Goal: Task Accomplishment & Management: Manage account settings

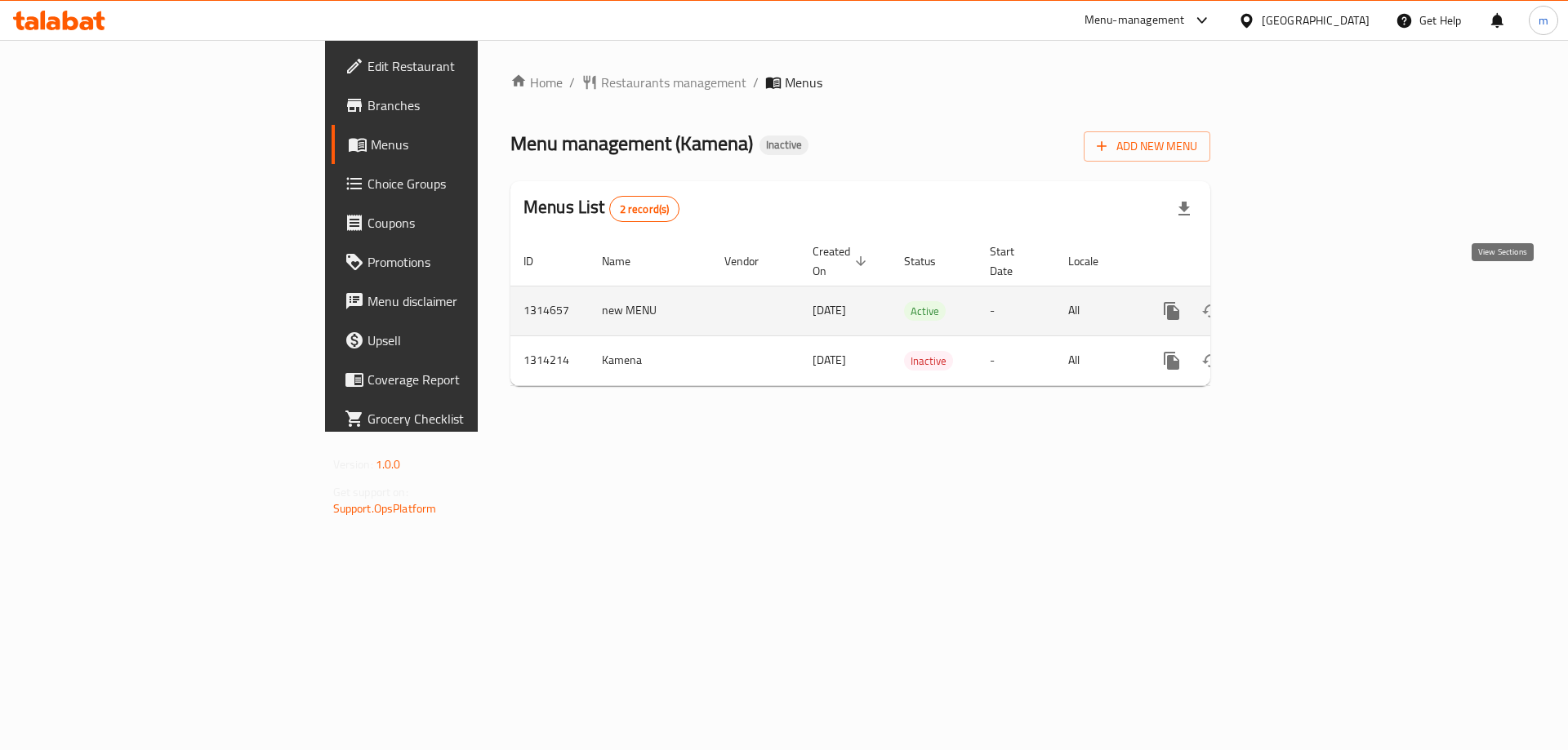
click at [1297, 303] on icon "enhanced table" at bounding box center [1289, 311] width 15 height 15
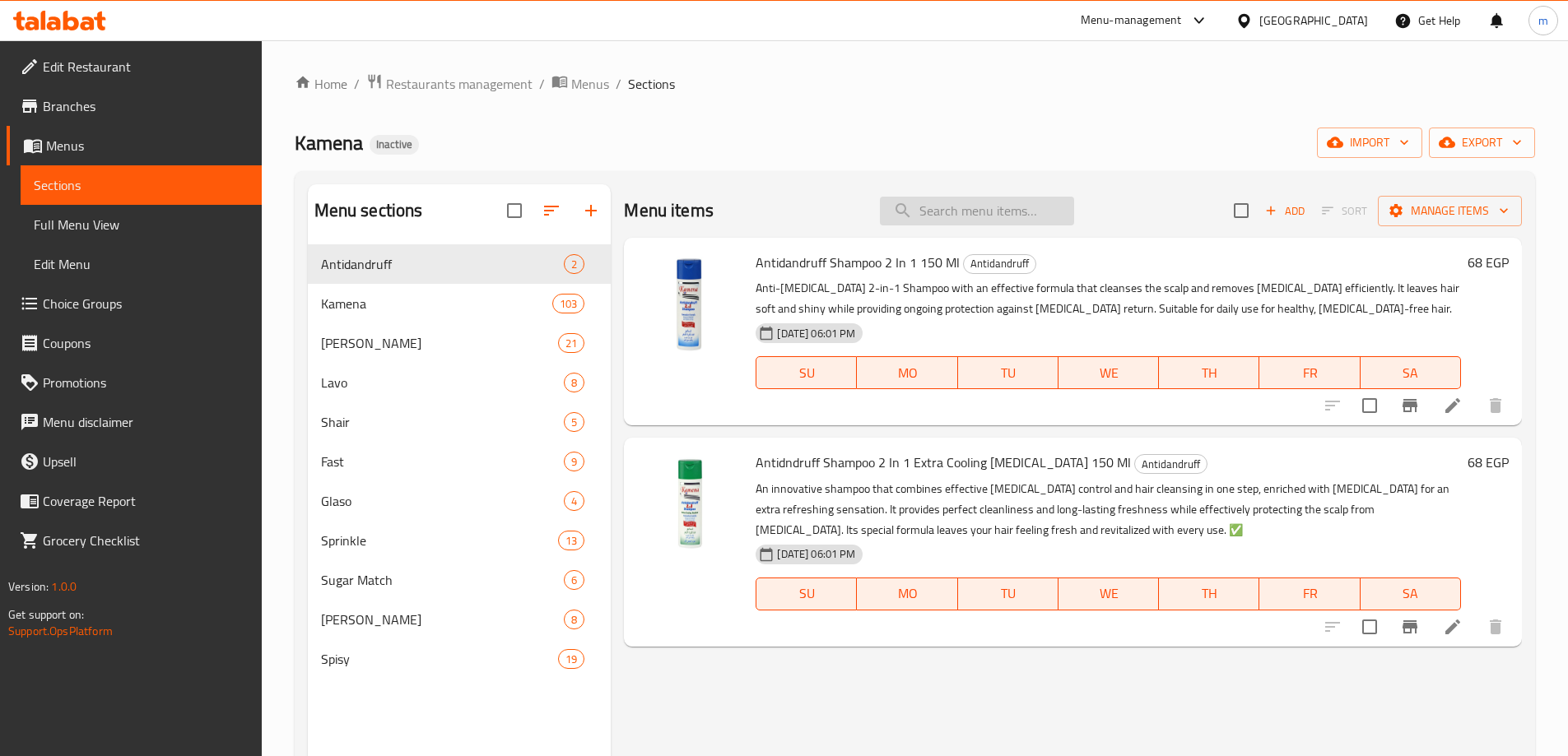
click at [945, 225] on input "search" at bounding box center [977, 211] width 194 height 29
paste input "[PERSON_NAME] Body Mist Sweet Symphony"
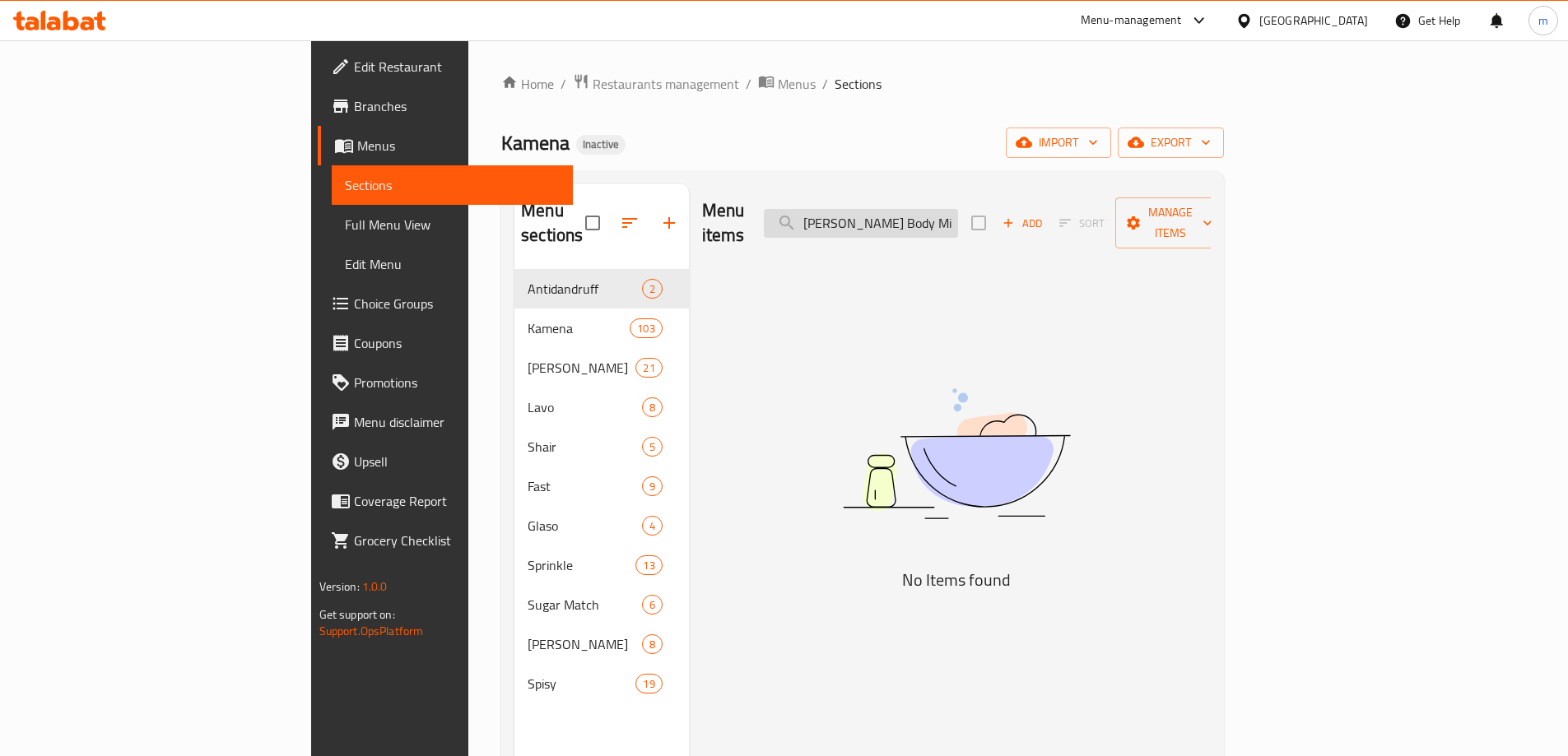
click at [958, 209] on input "[PERSON_NAME] Body Mist Sweet Symphony" at bounding box center [861, 223] width 194 height 29
paste input "search"
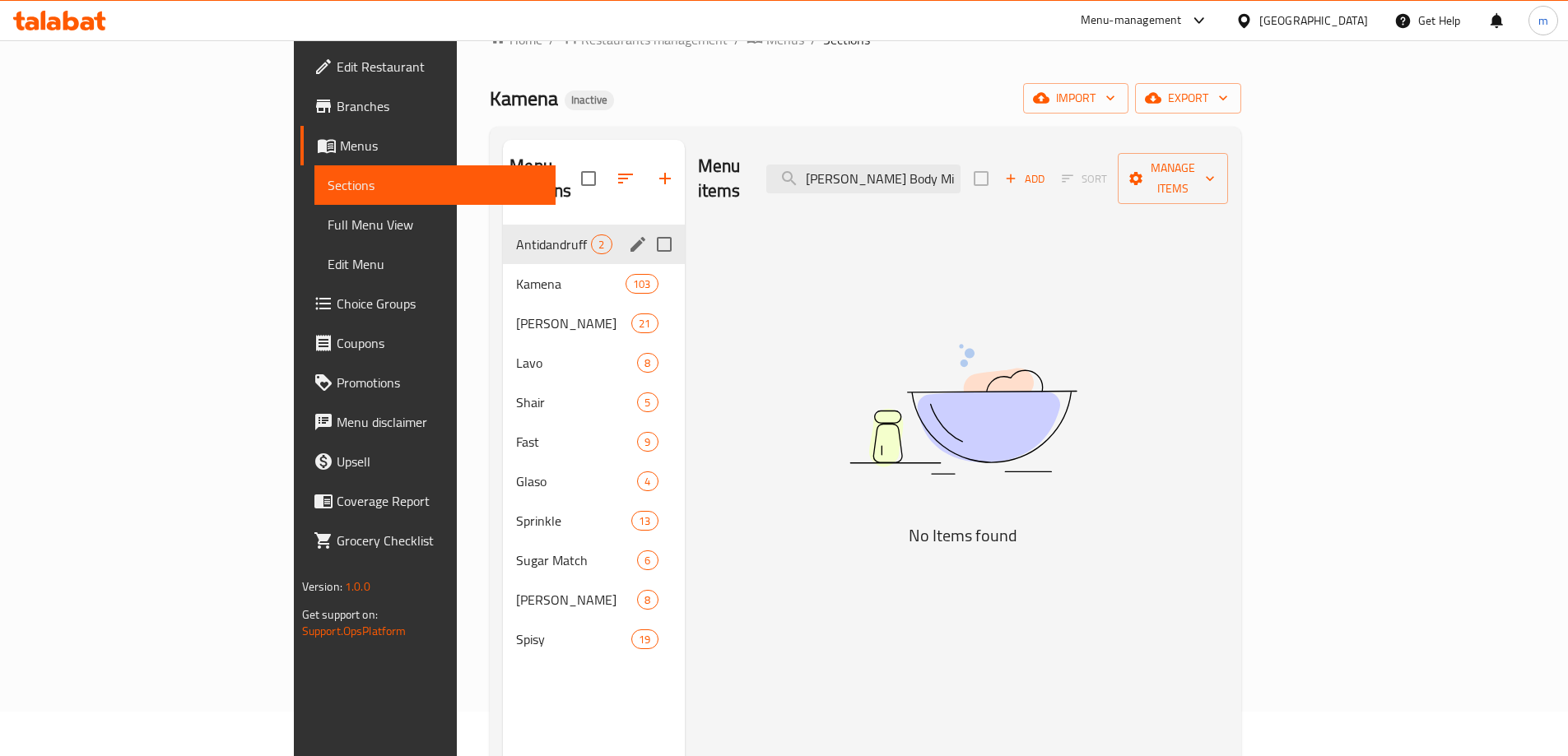
scroll to position [82, 0]
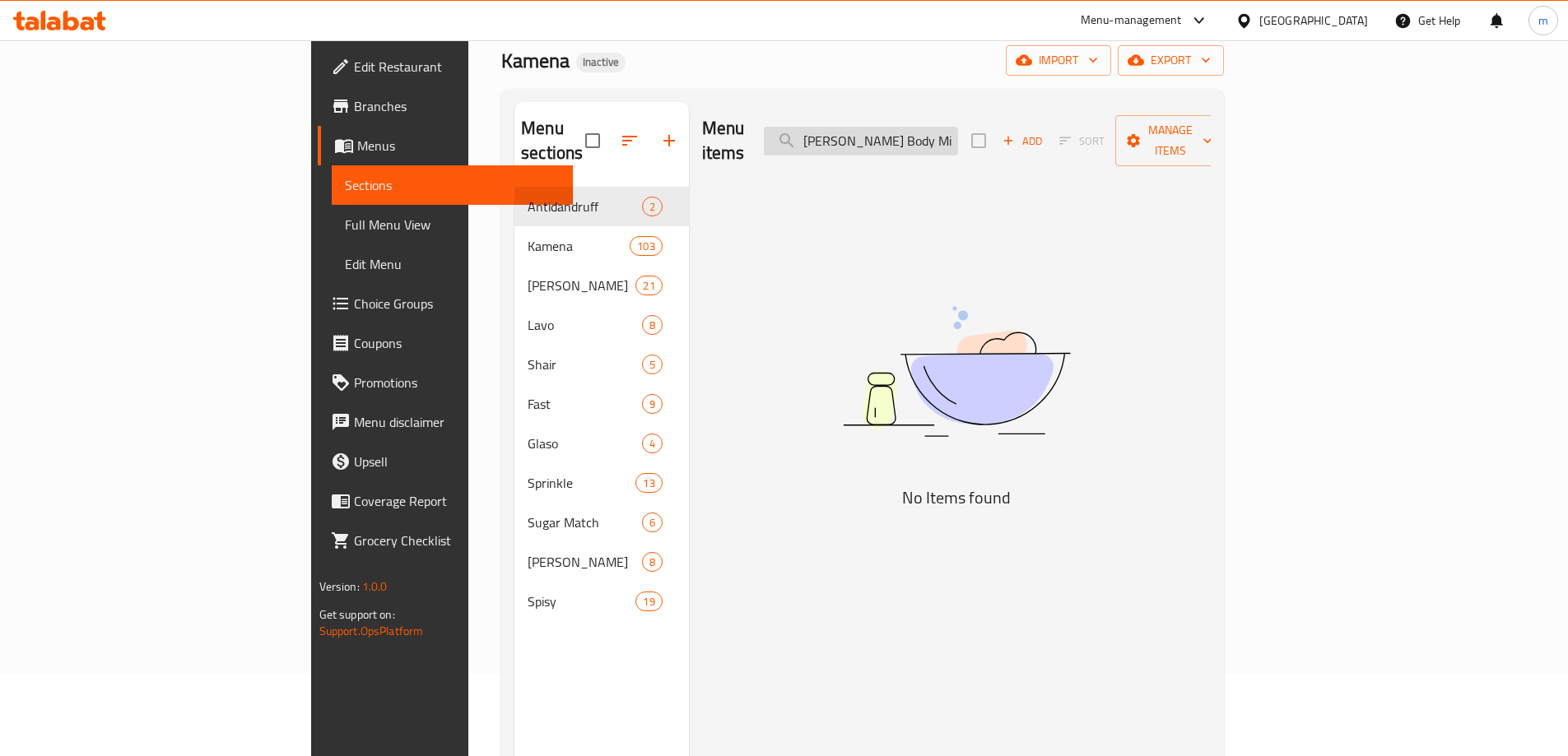
click at [958, 127] on input "[PERSON_NAME] Body Mis" at bounding box center [861, 141] width 194 height 29
paste input "[PERSON_NAME] Body Mist Sweet Symphony 200 Ml"
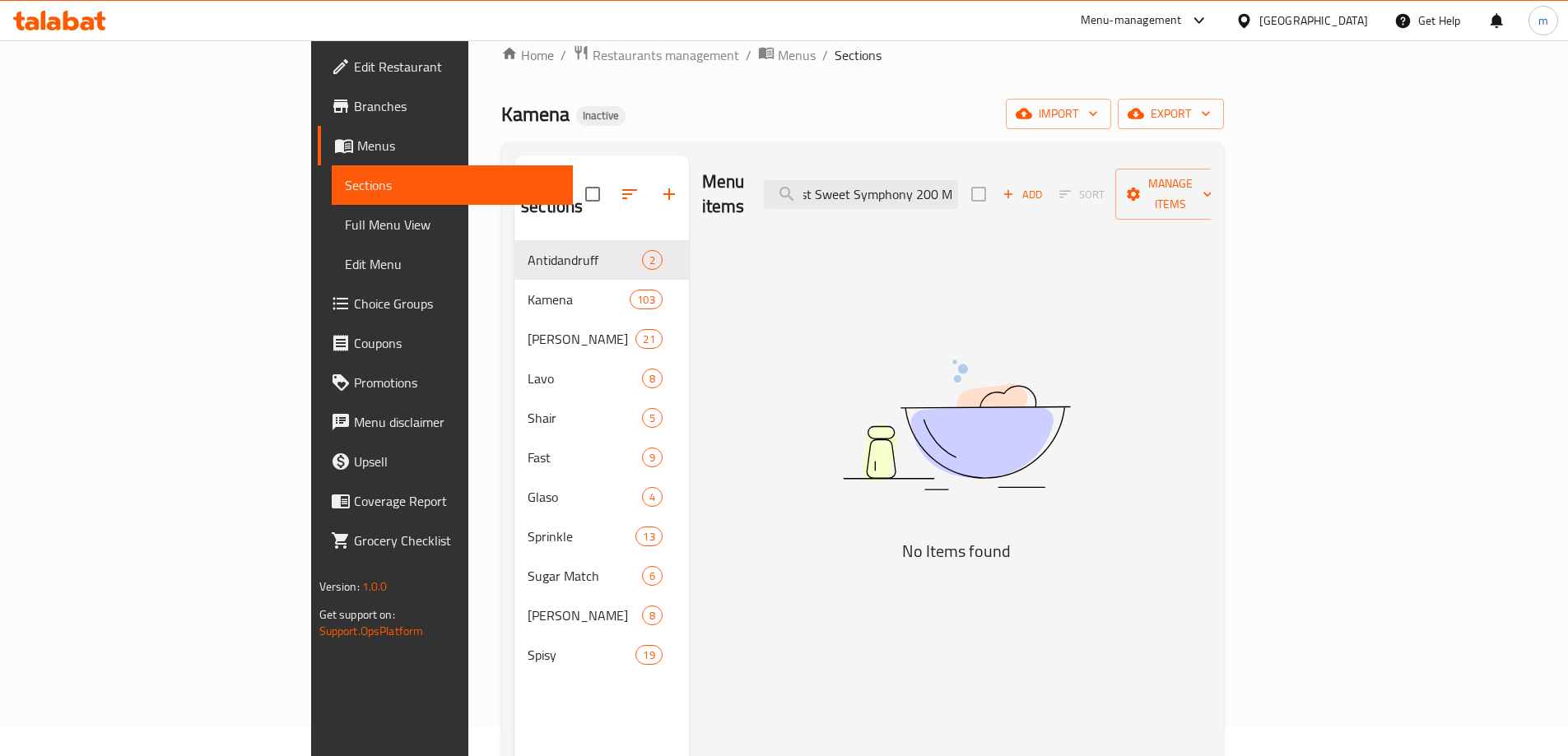
scroll to position [0, 0]
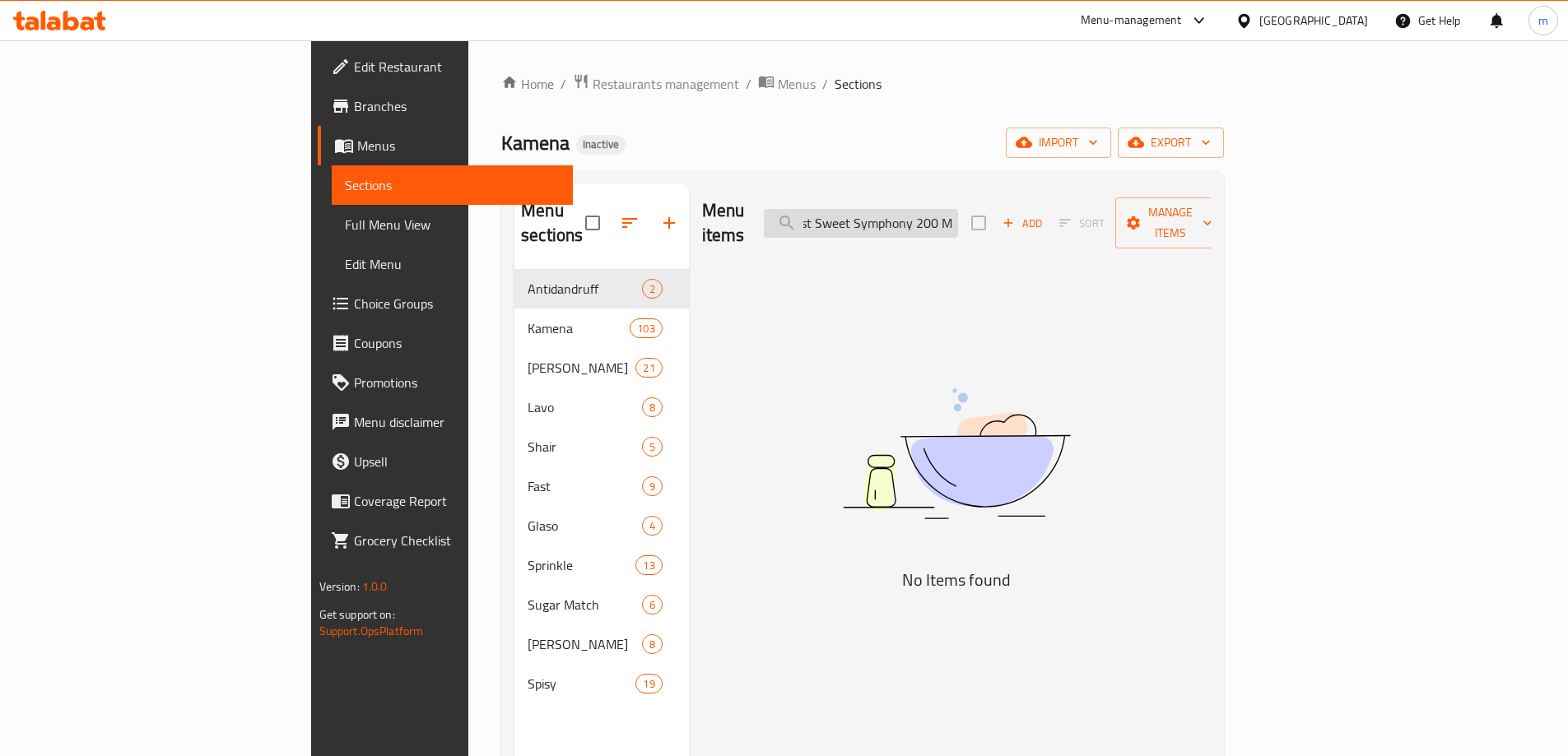
click at [954, 219] on input "[PERSON_NAME] Body Mist Sweet Symphony 200 Ml" at bounding box center [861, 223] width 194 height 29
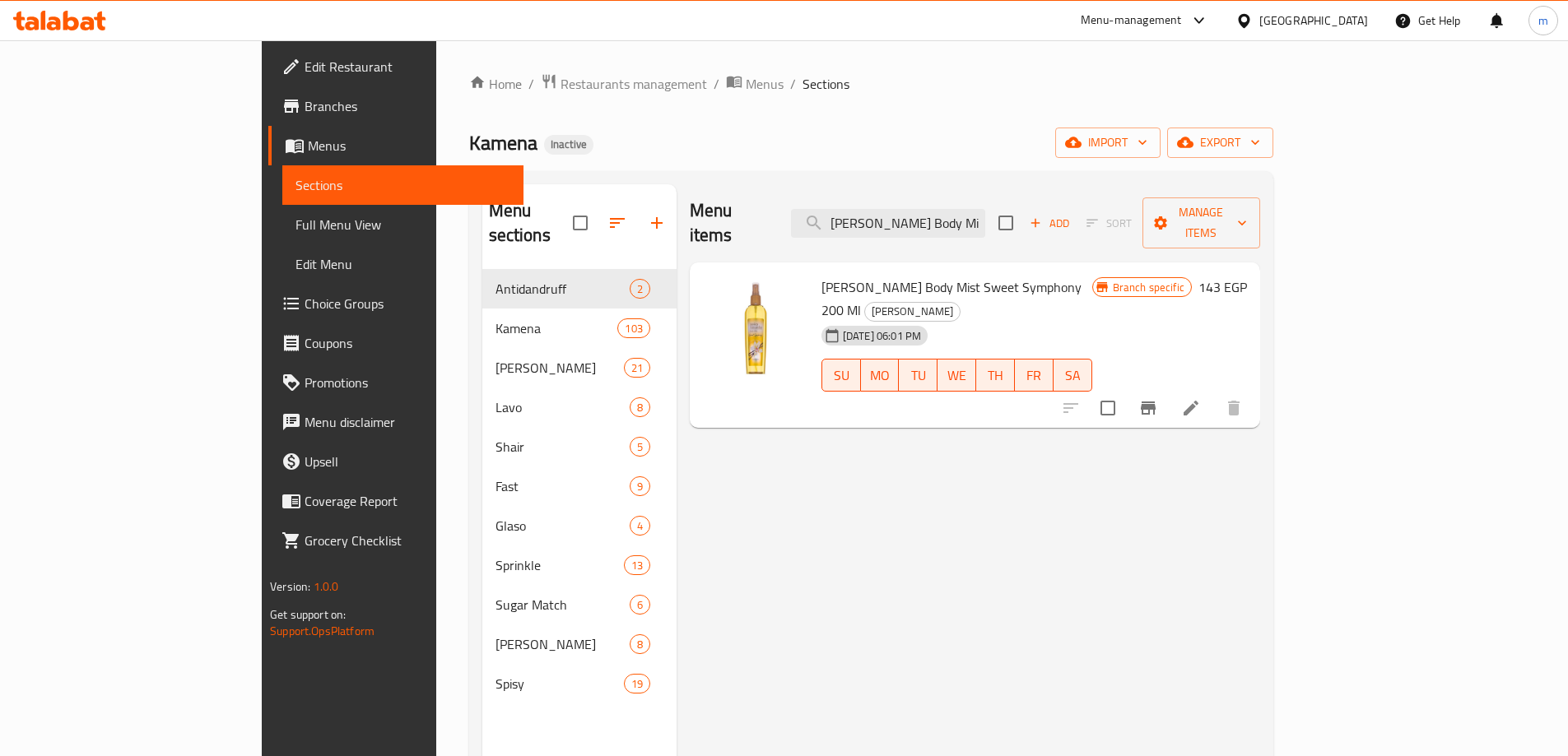
type input "[PERSON_NAME] Body Mist Sweet Symphony 200 Ml"
click at [1214, 393] on li at bounding box center [1191, 408] width 46 height 30
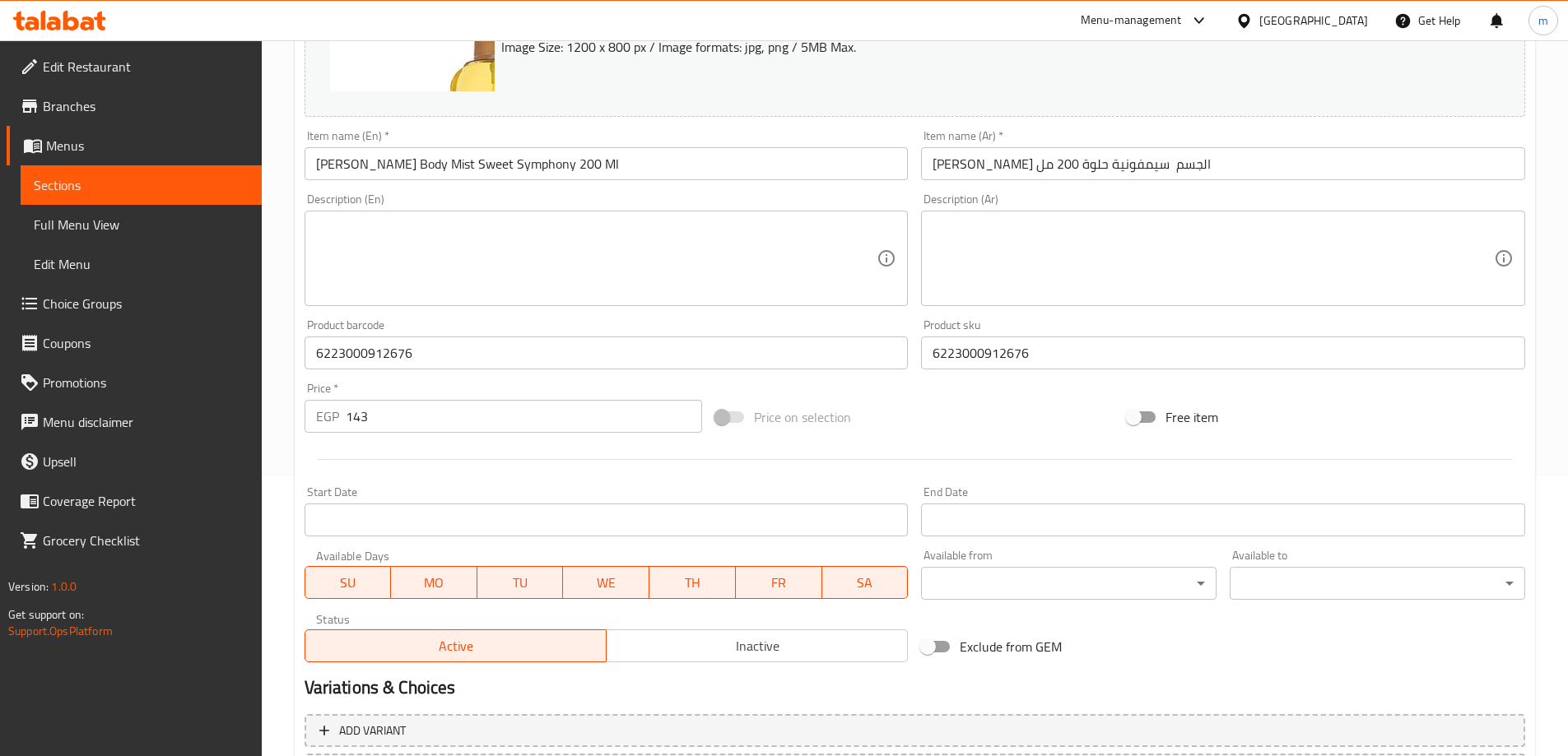
scroll to position [101, 0]
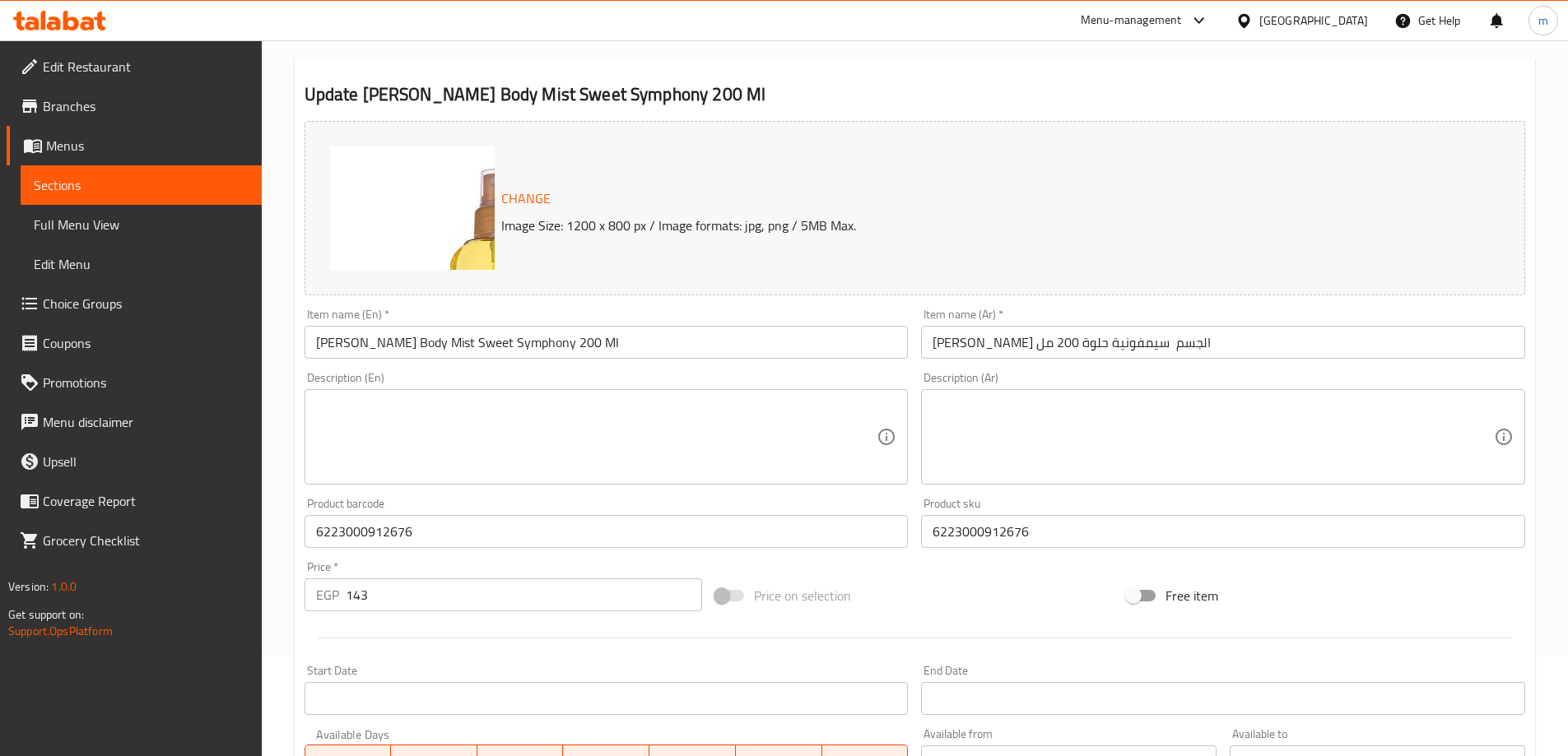
click at [755, 428] on textarea at bounding box center [596, 437] width 561 height 78
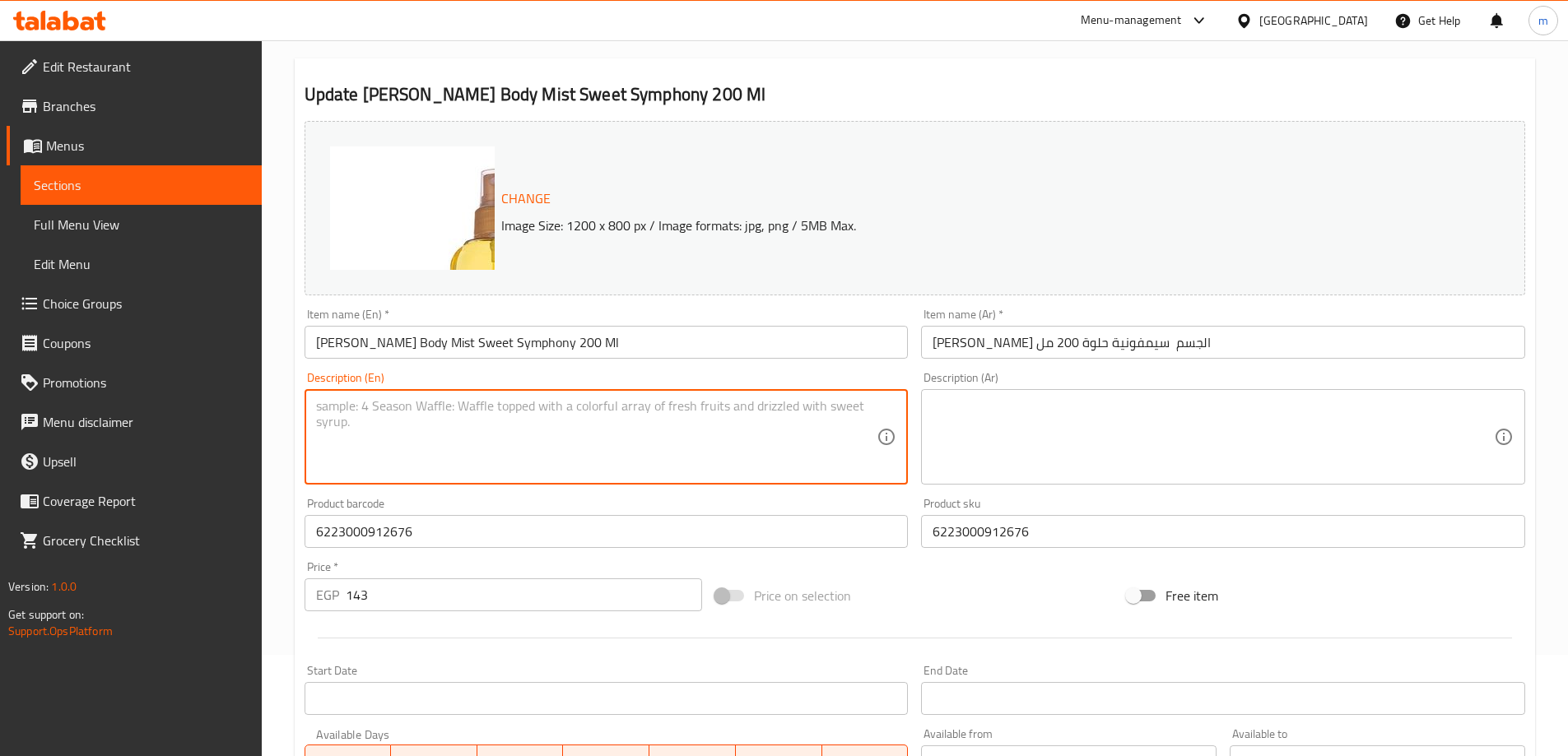
click at [755, 426] on textarea at bounding box center [596, 437] width 561 height 78
click at [1143, 395] on div "Description (Ar)" at bounding box center [1223, 436] width 604 height 95
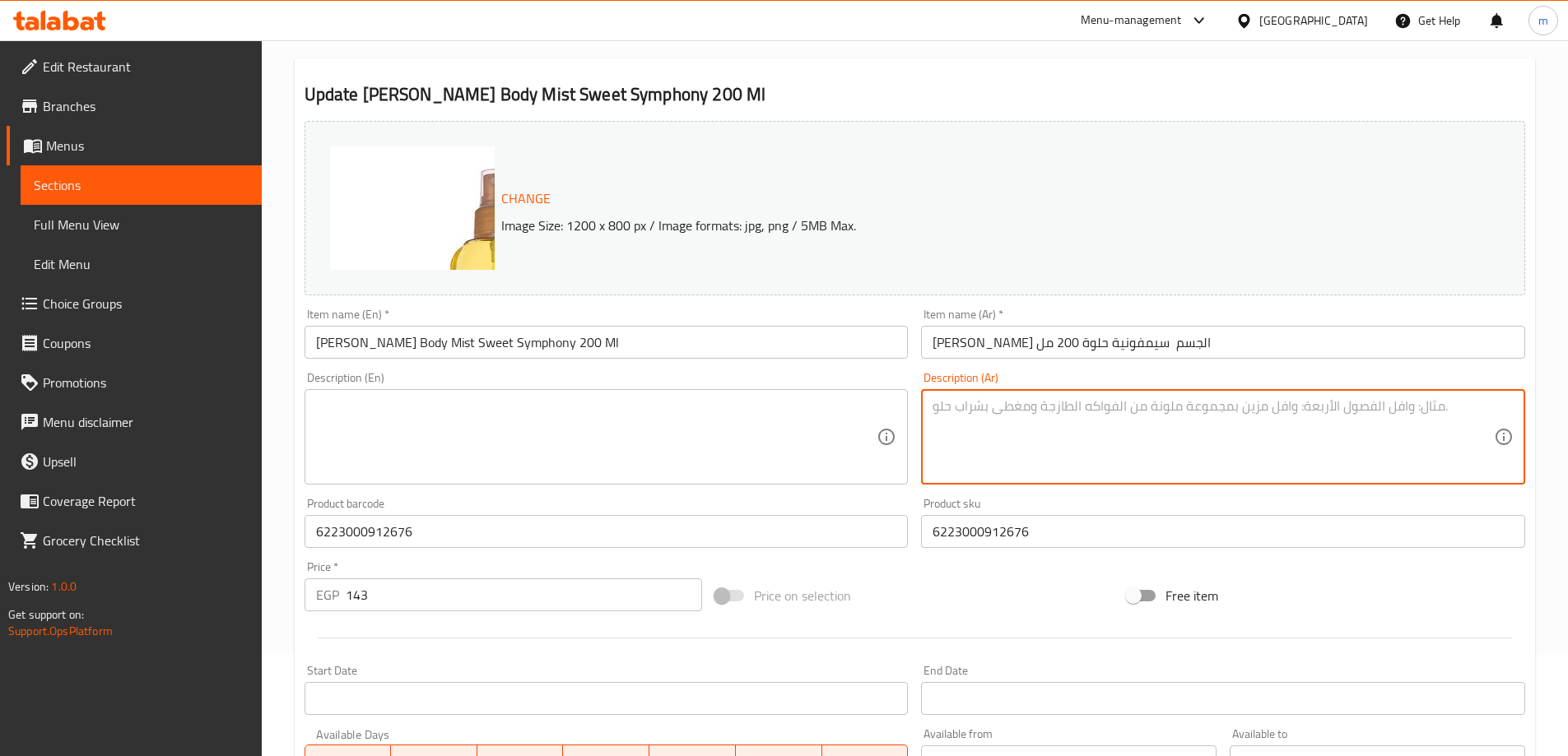
click at [1135, 400] on textarea at bounding box center [1212, 437] width 561 height 78
click at [1124, 406] on textarea at bounding box center [1212, 437] width 561 height 78
click at [1124, 405] on textarea at bounding box center [1212, 437] width 561 height 78
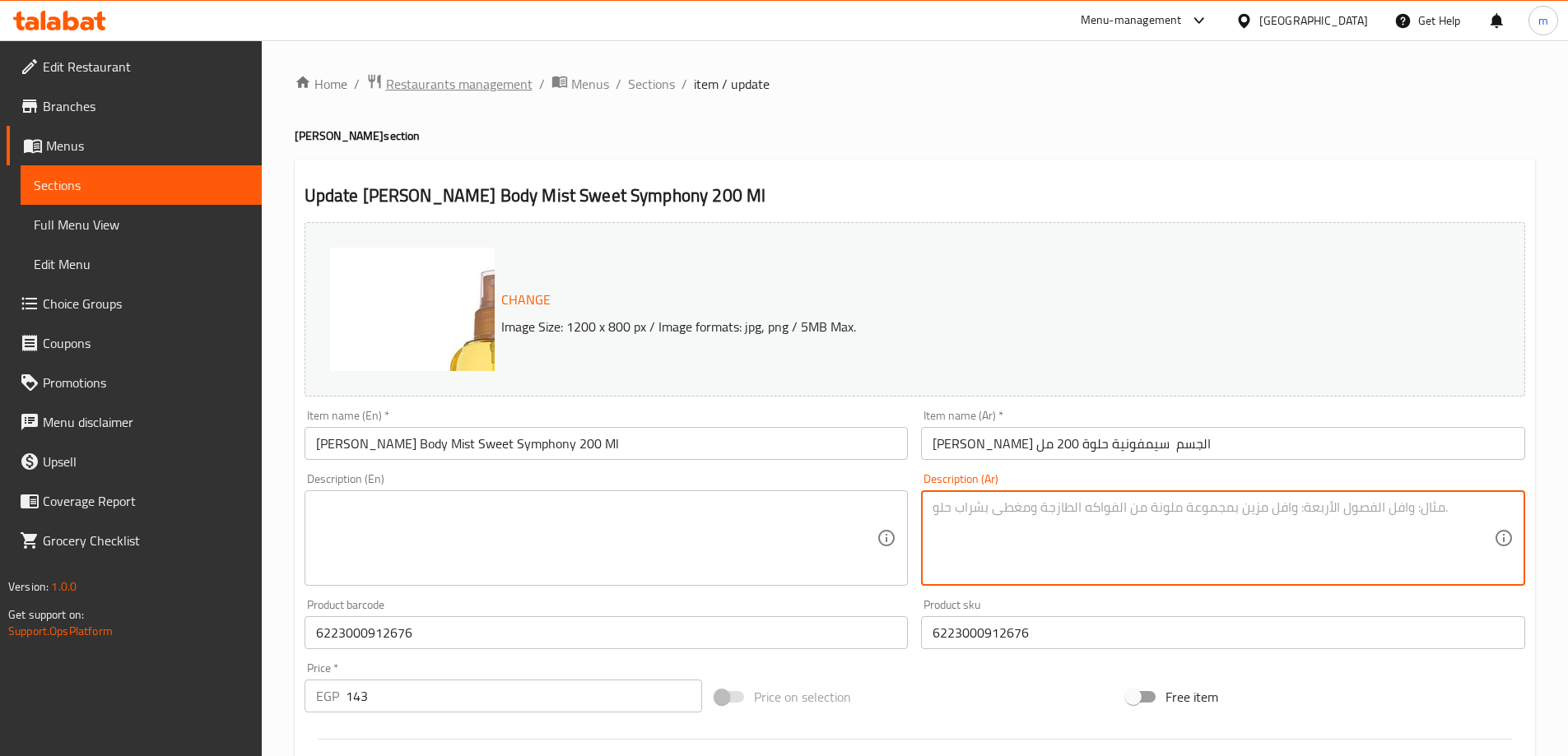
click at [456, 89] on span "Restaurants management" at bounding box center [459, 84] width 147 height 20
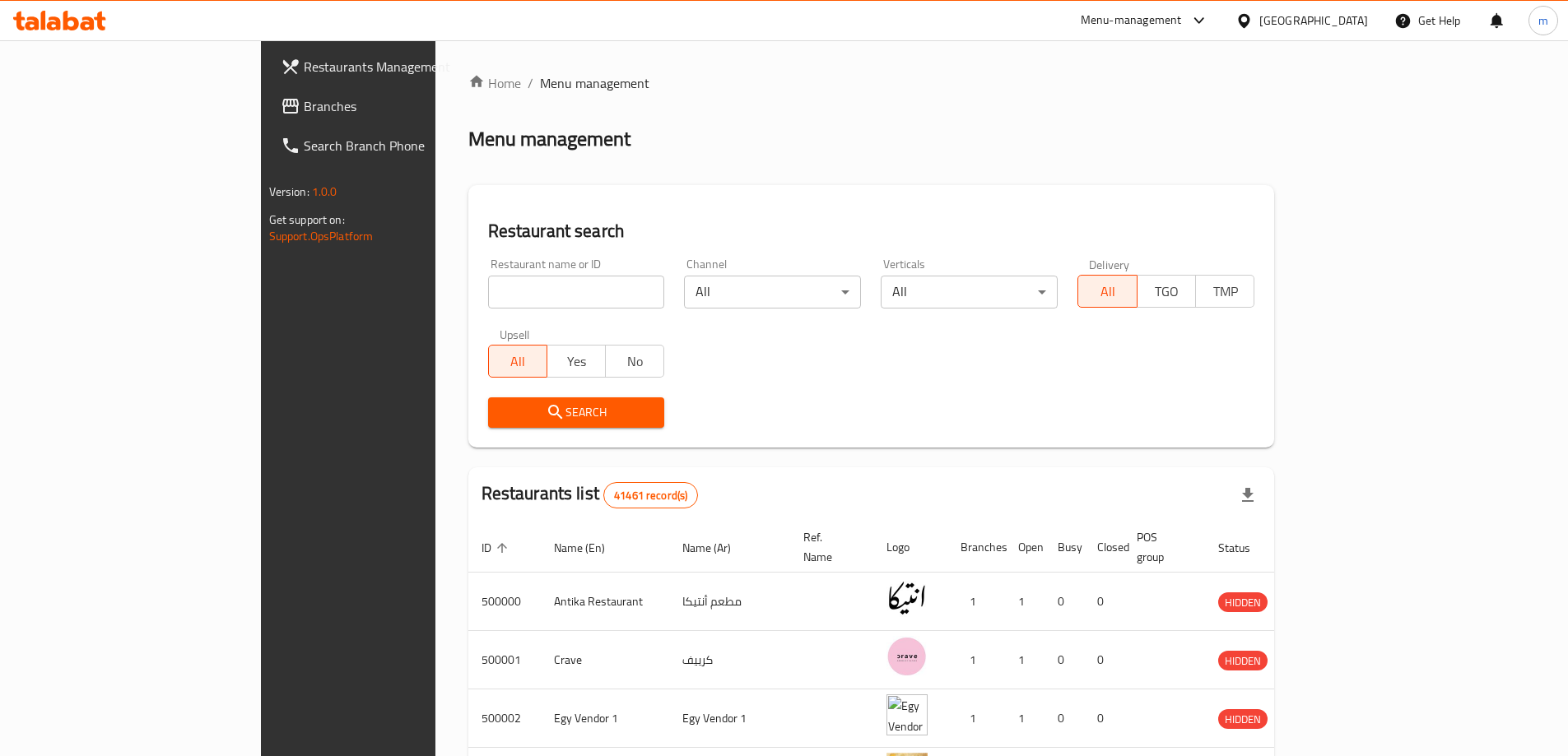
click at [261, 107] on div "Restaurants Management Branches Search Branch Phone Version: 1.0.0 Get support …" at bounding box center [784, 630] width 1046 height 1179
click at [303, 109] on span "Branches" at bounding box center [406, 106] width 206 height 20
